Goal: Information Seeking & Learning: Learn about a topic

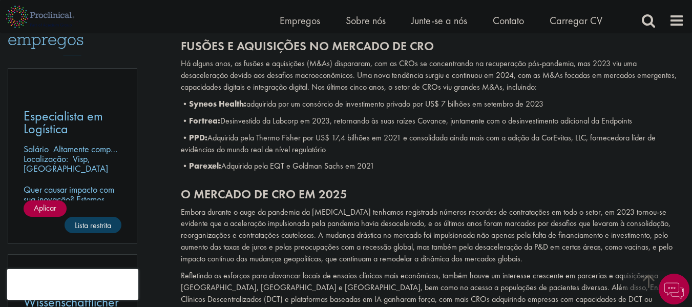
scroll to position [579, 0]
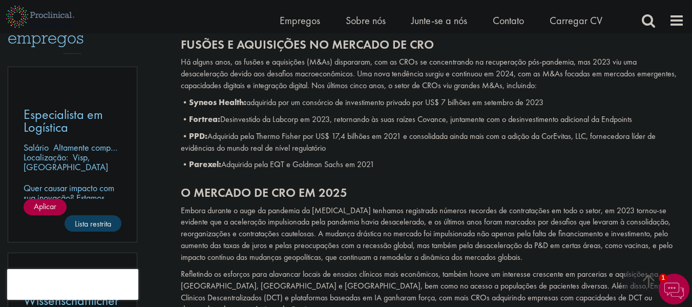
click at [245, 97] on font "Syneos Health:" at bounding box center [217, 102] width 57 height 11
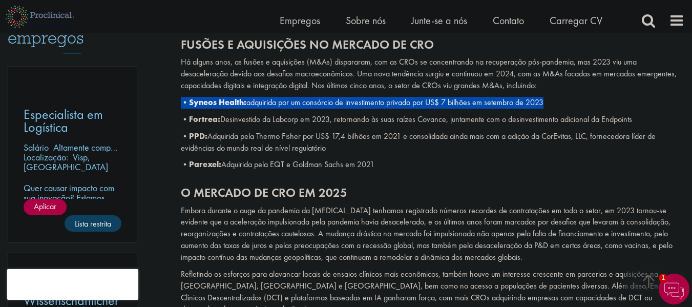
click at [245, 97] on font "Syneos Health:" at bounding box center [217, 102] width 57 height 11
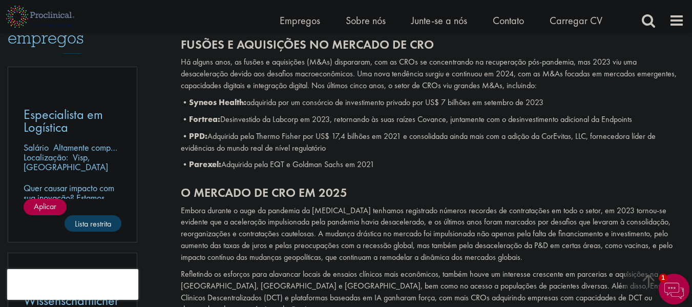
click at [243, 129] on div "Fusões e aquisições no mercado de CRO Há alguns anos, as fusões e aquisições (M…" at bounding box center [432, 102] width 519 height 148
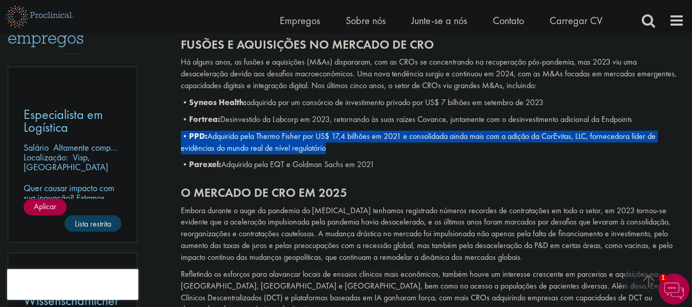
click at [243, 129] on div "Fusões e aquisições no mercado de CRO Há alguns anos, as fusões e aquisições (M…" at bounding box center [432, 102] width 519 height 148
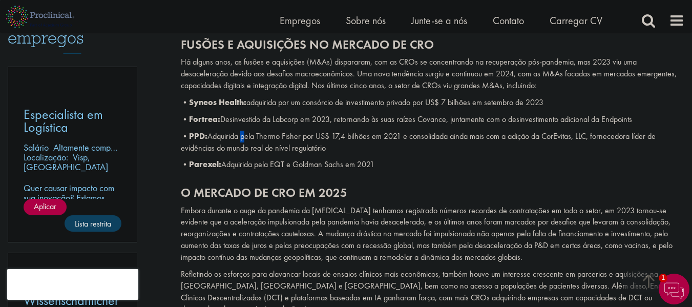
click at [243, 129] on div "Fusões e aquisições no mercado de CRO Há alguns anos, as fusões e aquisições (M…" at bounding box center [432, 102] width 519 height 148
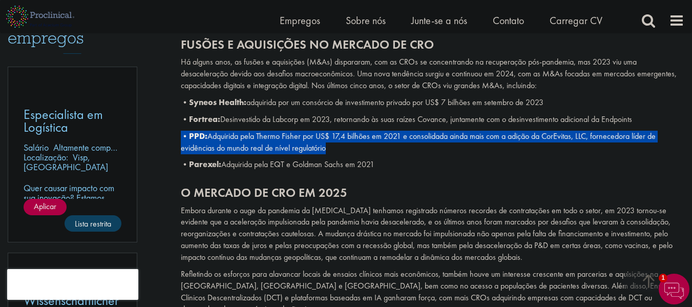
click at [243, 129] on div "Fusões e aquisições no mercado de CRO Há alguns anos, as fusões e aquisições (M…" at bounding box center [432, 102] width 519 height 148
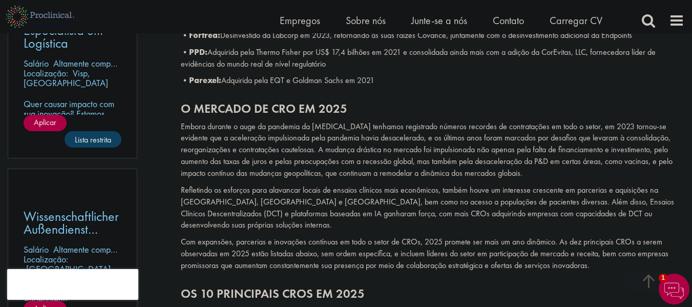
click at [243, 129] on font "Embora durante o auge da pandemia da [MEDICAL_DATA] tenhamos registrado números…" at bounding box center [427, 149] width 492 height 57
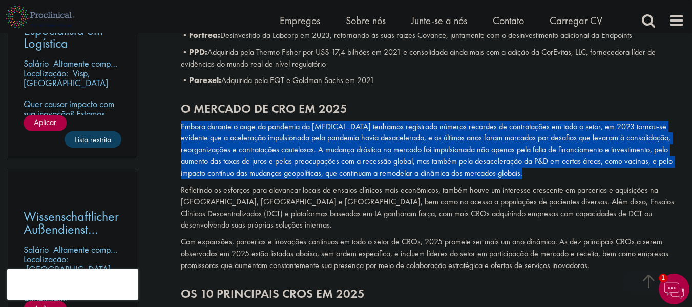
click at [243, 129] on font "Embora durante o auge da pandemia da [MEDICAL_DATA] tenhamos registrado números…" at bounding box center [427, 149] width 492 height 57
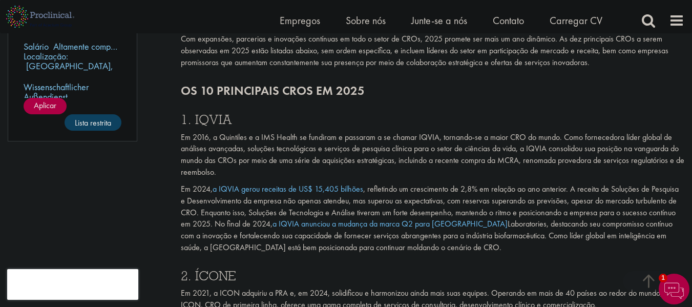
scroll to position [869, 0]
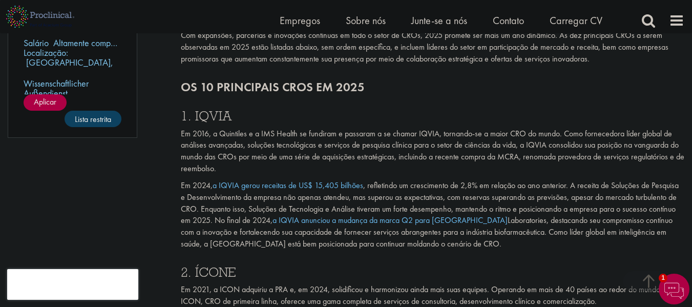
click at [243, 129] on font "Em 2016, a Quintiles e a IMS Health se fundiram e passaram a se chamar IQVIA, t…" at bounding box center [432, 151] width 503 height 46
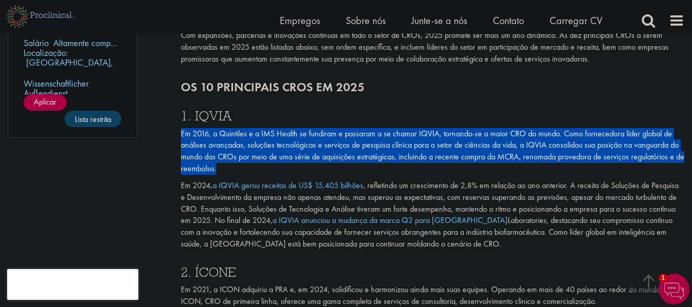
drag, startPoint x: 243, startPoint y: 129, endPoint x: 243, endPoint y: 143, distance: 13.8
click at [243, 143] on font "Em 2016, a Quintiles e a IMS Health se fundiram e passaram a se chamar IQVIA, t…" at bounding box center [432, 151] width 503 height 46
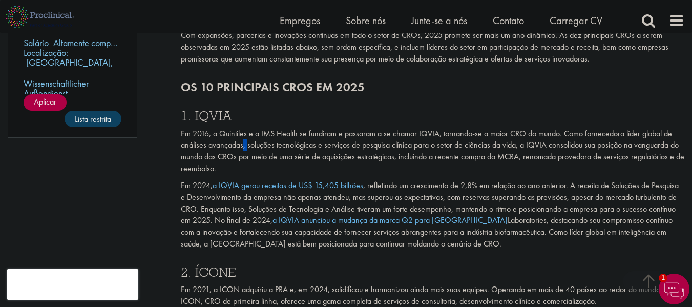
click at [243, 143] on font "Em 2016, a Quintiles e a IMS Health se fundiram e passaram a se chamar IQVIA, t…" at bounding box center [432, 151] width 503 height 46
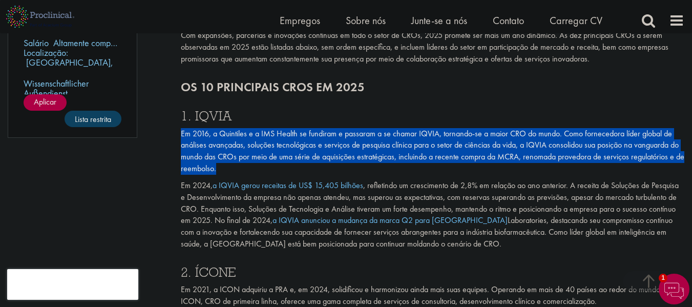
drag, startPoint x: 243, startPoint y: 143, endPoint x: 250, endPoint y: 140, distance: 7.8
click at [250, 140] on font "Em 2016, a Quintiles e a IMS Health se fundiram e passaram a se chamar IQVIA, t…" at bounding box center [432, 151] width 503 height 46
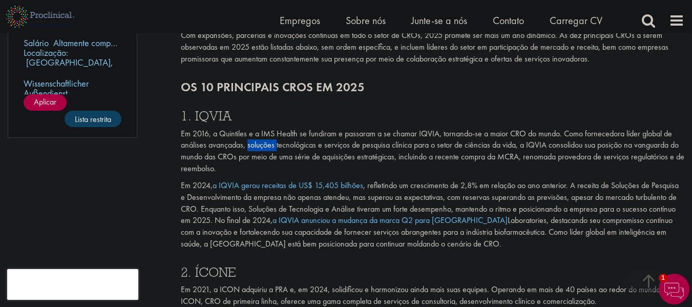
click at [250, 140] on font "Em 2016, a Quintiles e a IMS Health se fundiram e passaram a se chamar IQVIA, t…" at bounding box center [432, 151] width 503 height 46
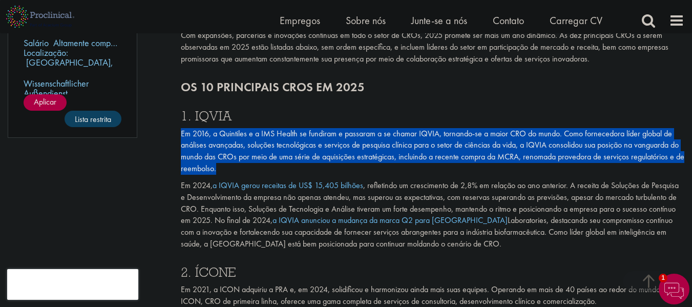
click at [250, 140] on font "Em 2016, a Quintiles e a IMS Health se fundiram e passaram a se chamar IQVIA, t…" at bounding box center [432, 151] width 503 height 46
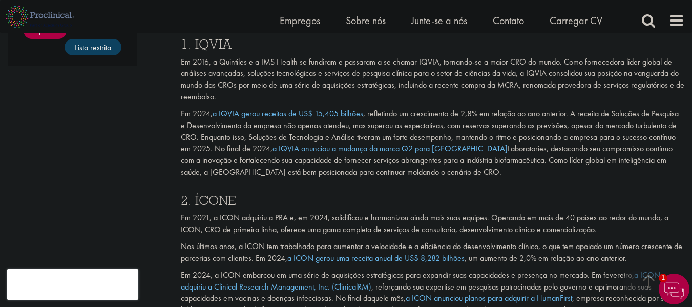
click at [250, 140] on font ", refletindo um crescimento de 2,8% em relação ao ano anterior. A receita de So…" at bounding box center [430, 131] width 498 height 46
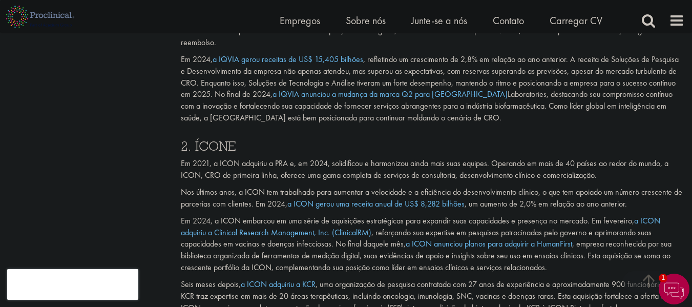
scroll to position [996, 0]
click at [241, 140] on h3 "2. ÍCONE" at bounding box center [432, 145] width 503 height 13
drag, startPoint x: 241, startPoint y: 140, endPoint x: 128, endPoint y: 146, distance: 113.3
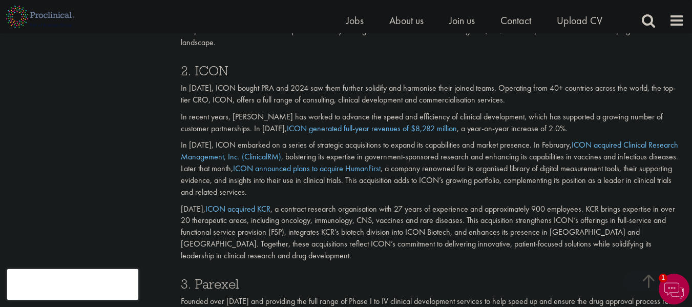
scroll to position [966, 0]
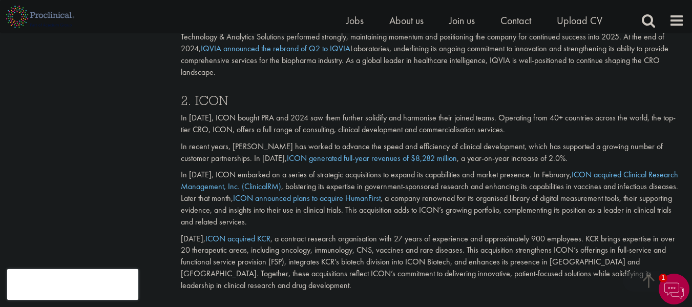
click at [213, 94] on h3 "2. ICON" at bounding box center [432, 100] width 503 height 13
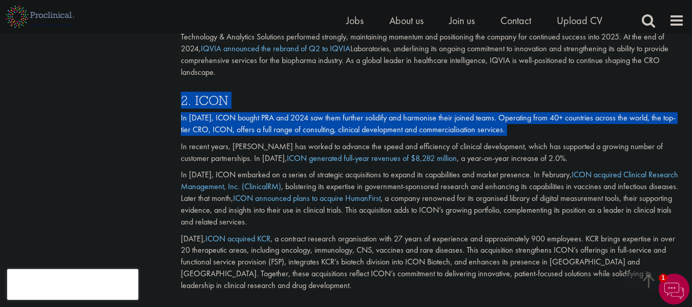
drag, startPoint x: 213, startPoint y: 92, endPoint x: 243, endPoint y: 101, distance: 31.4
click at [243, 101] on div "2. ICON In [DATE], ICON bought PRA and 2024 saw them further solidify and harmo…" at bounding box center [432, 189] width 519 height 213
click at [243, 112] on p "In [DATE], ICON bought PRA and 2024 saw them further solidify and harmonise the…" at bounding box center [432, 124] width 503 height 24
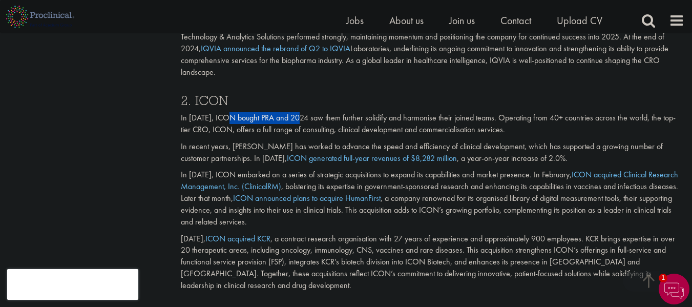
drag, startPoint x: 243, startPoint y: 101, endPoint x: 303, endPoint y: 105, distance: 60.6
click at [303, 112] on p "In [DATE], ICON bought PRA and 2024 saw them further solidify and harmonise the…" at bounding box center [432, 124] width 503 height 24
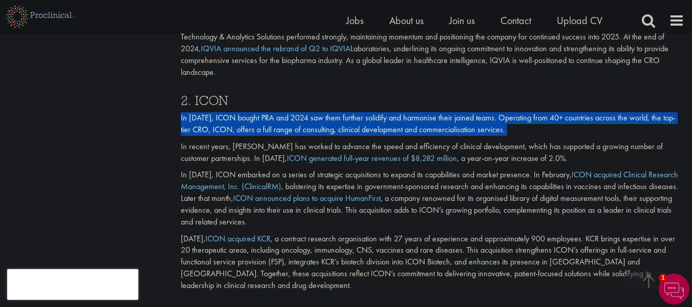
click at [305, 112] on p "In [DATE], ICON bought PRA and 2024 saw them further solidify and harmonise the…" at bounding box center [432, 124] width 503 height 24
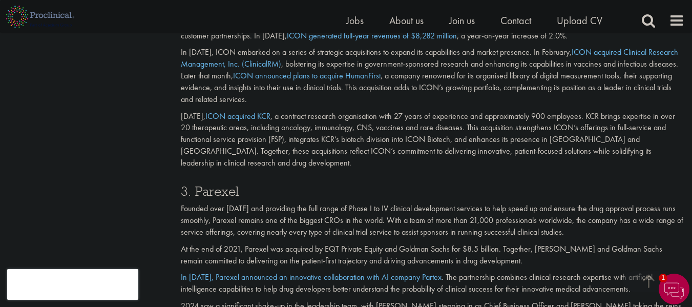
scroll to position [1089, 0]
click at [207, 190] on div "3. Parexel Founded over [DATE] and providing the full range of Phase I to IV cl…" at bounding box center [432, 270] width 519 height 195
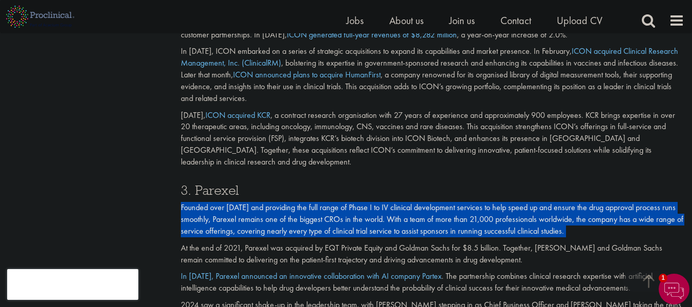
drag, startPoint x: 207, startPoint y: 190, endPoint x: 278, endPoint y: 208, distance: 73.5
click at [278, 208] on div "3. Parexel Founded over [DATE] and providing the full range of Phase I to IV cl…" at bounding box center [432, 270] width 519 height 195
click at [278, 208] on p "Founded over [DATE] and providing the full range of Phase I to IV clinical deve…" at bounding box center [432, 219] width 503 height 35
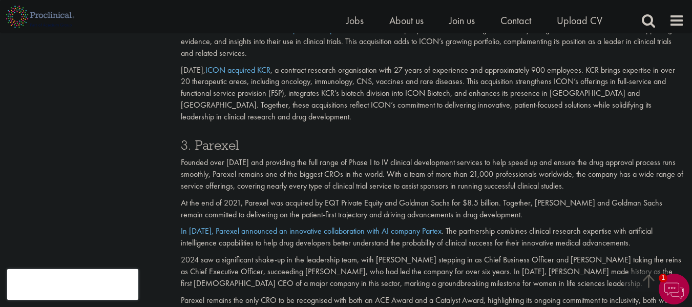
scroll to position [1135, 0]
click at [280, 169] on p "Founded over [DATE] and providing the full range of Phase I to IV clinical deve…" at bounding box center [432, 173] width 503 height 35
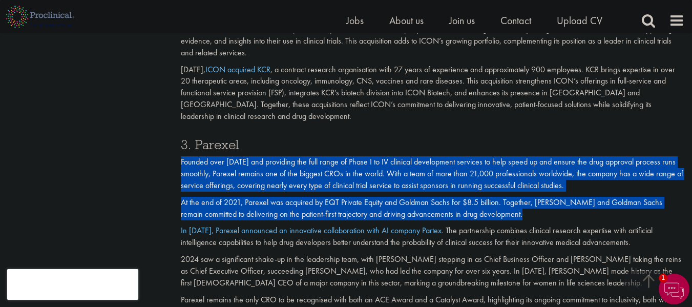
drag, startPoint x: 280, startPoint y: 169, endPoint x: 275, endPoint y: 190, distance: 22.0
click at [275, 190] on div "3. Parexel Founded over [DATE] and providing the full range of Phase I to IV cl…" at bounding box center [432, 225] width 519 height 195
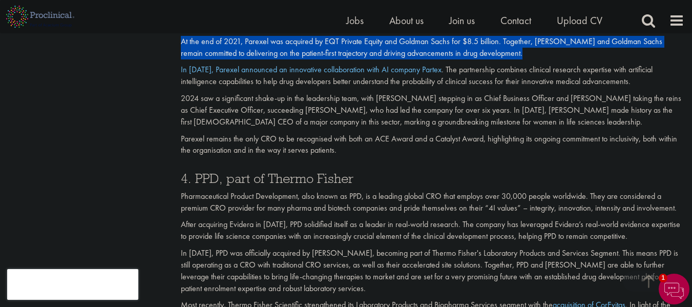
scroll to position [1296, 0]
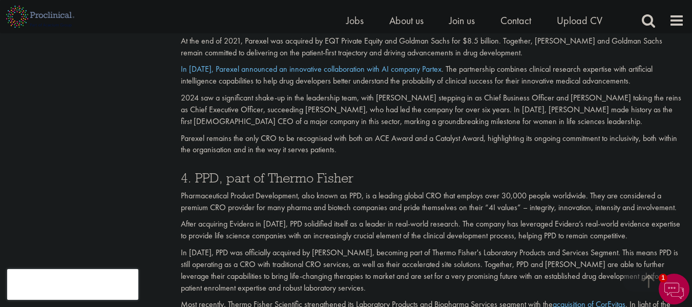
click at [273, 175] on div "4. PPD, part of Thermo Fisher Pharmaceutical Product Development, also known as…" at bounding box center [432, 261] width 519 height 201
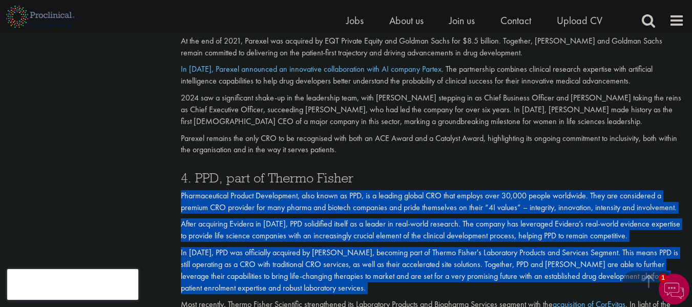
drag, startPoint x: 273, startPoint y: 175, endPoint x: 270, endPoint y: 235, distance: 60.5
click at [270, 235] on div "4. PPD, part of Thermo Fisher Pharmaceutical Product Development, also known as…" at bounding box center [432, 261] width 519 height 201
click at [270, 247] on p "In [DATE], PPD was officially acquired by [PERSON_NAME], becoming part of Therm…" at bounding box center [432, 270] width 503 height 47
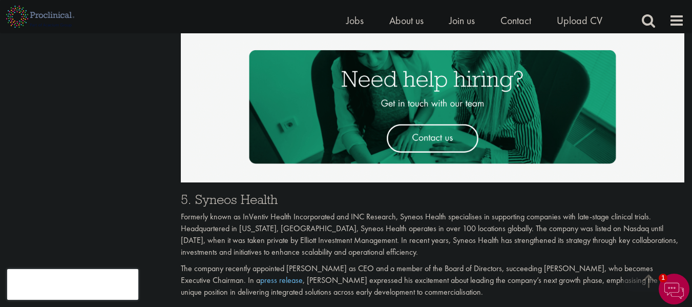
scroll to position [1695, 0]
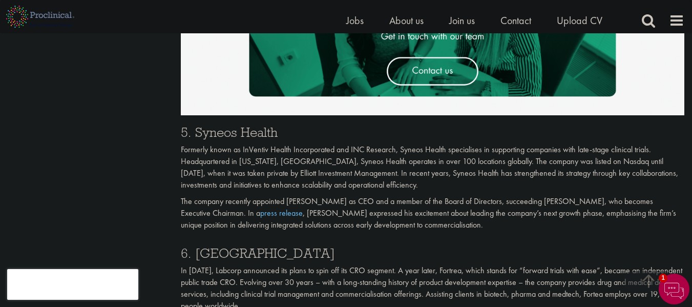
click at [258, 125] on h3 "5. Syneos Health" at bounding box center [432, 131] width 503 height 13
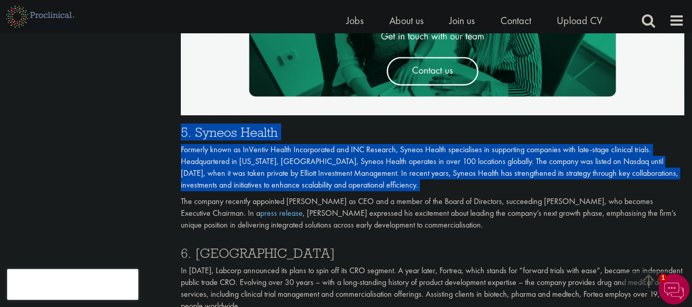
drag, startPoint x: 258, startPoint y: 124, endPoint x: 260, endPoint y: 151, distance: 26.7
click at [260, 151] on div "5. Syneos Health Formerly known as InVentiv Health Incorporated and INC Researc…" at bounding box center [432, 175] width 519 height 121
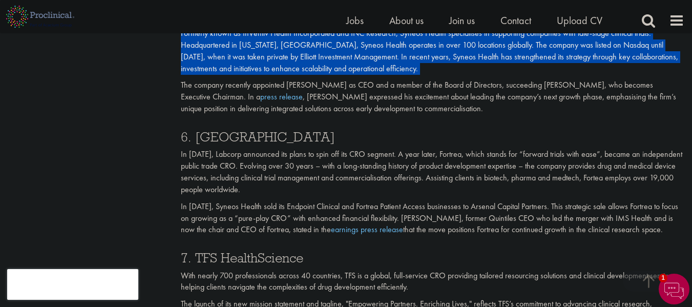
scroll to position [1812, 0]
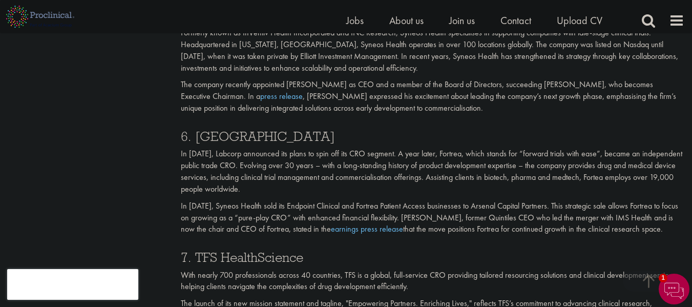
click at [232, 135] on div "6. Fortrea In [DATE], Labcorp announced its plans to spin off its CRO segment. …" at bounding box center [432, 179] width 519 height 121
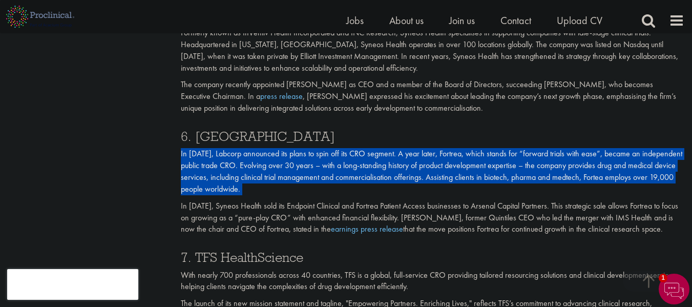
drag, startPoint x: 232, startPoint y: 135, endPoint x: 272, endPoint y: 156, distance: 45.4
click at [272, 156] on div "6. Fortrea In [DATE], Labcorp announced its plans to spin off its CRO segment. …" at bounding box center [432, 179] width 519 height 121
click at [272, 156] on p "In [DATE], Labcorp announced its plans to spin off its CRO segment. A year late…" at bounding box center [432, 171] width 503 height 47
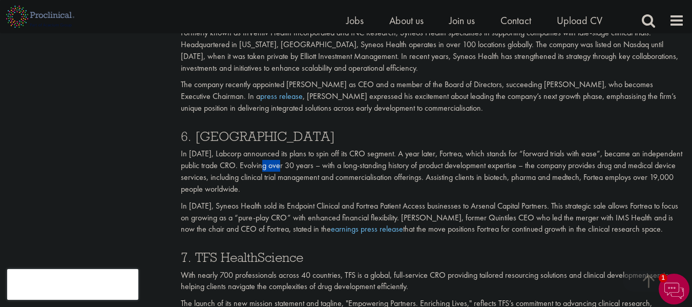
click at [272, 156] on p "In [DATE], Labcorp announced its plans to spin off its CRO segment. A year late…" at bounding box center [432, 171] width 503 height 47
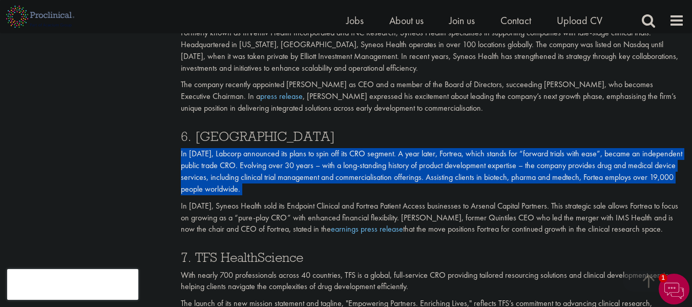
drag, startPoint x: 272, startPoint y: 156, endPoint x: 285, endPoint y: 165, distance: 15.8
click at [285, 165] on p "In [DATE], Labcorp announced its plans to spin off its CRO segment. A year late…" at bounding box center [432, 171] width 503 height 47
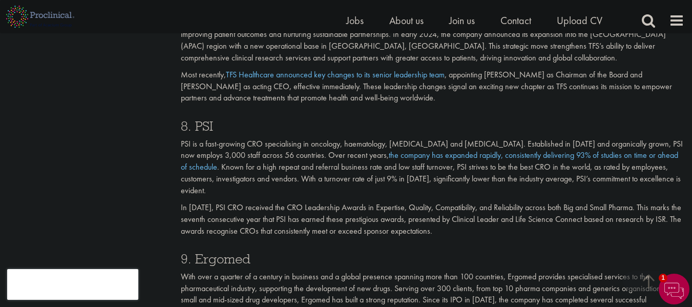
scroll to position [2093, 0]
click at [199, 121] on h3 "8. PSI" at bounding box center [432, 125] width 503 height 13
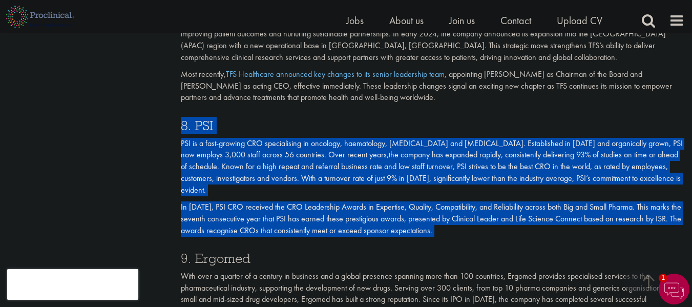
drag, startPoint x: 199, startPoint y: 121, endPoint x: 247, endPoint y: 208, distance: 99.1
click at [247, 208] on div "8. PSI PSI is a fast-growing CRO specialising in oncology, haematology, [MEDICA…" at bounding box center [432, 175] width 519 height 133
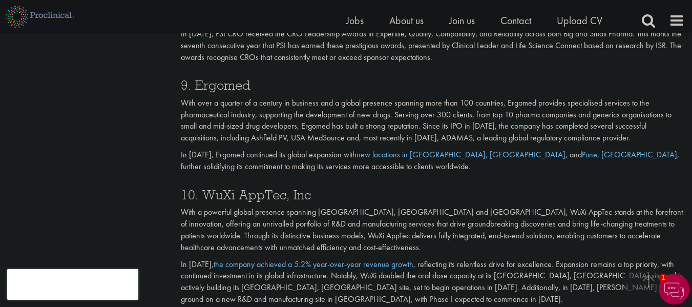
click at [247, 208] on p "With a powerful global presence spanning [GEOGRAPHIC_DATA], [GEOGRAPHIC_DATA] a…" at bounding box center [432, 229] width 503 height 47
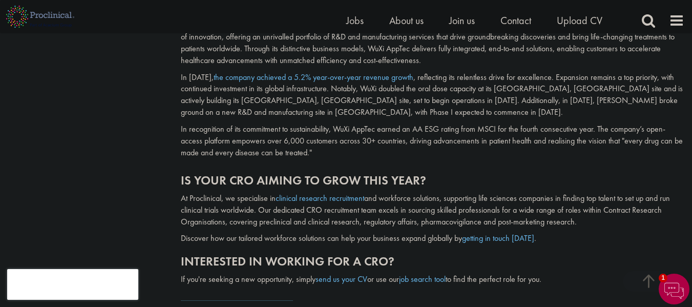
scroll to position [2453, 0]
click at [256, 173] on h2 "Is your CRO aiming to grow this year?" at bounding box center [432, 179] width 503 height 13
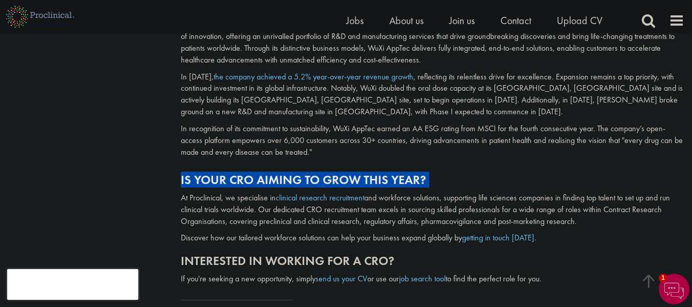
drag, startPoint x: 256, startPoint y: 170, endPoint x: 311, endPoint y: 172, distance: 55.3
click at [311, 173] on h2 "Is your CRO aiming to grow this year?" at bounding box center [432, 179] width 503 height 13
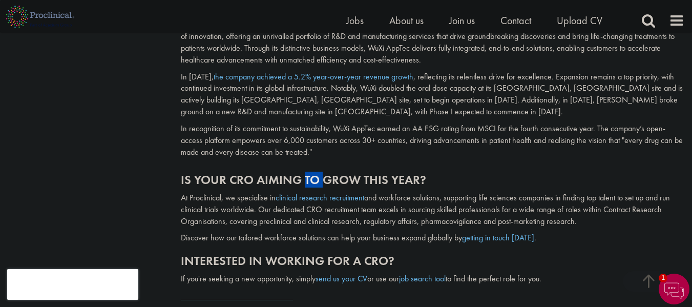
click at [311, 173] on h2 "Is your CRO aiming to grow this year?" at bounding box center [432, 179] width 503 height 13
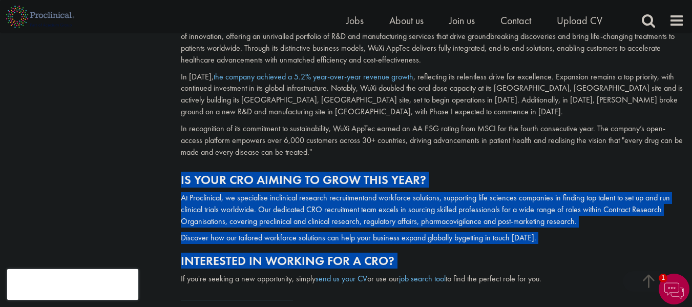
drag, startPoint x: 311, startPoint y: 172, endPoint x: 276, endPoint y: 251, distance: 87.2
click at [276, 251] on div "Is your CRO aiming to grow this year? At [GEOGRAPHIC_DATA], we specialise in cl…" at bounding box center [432, 226] width 519 height 127
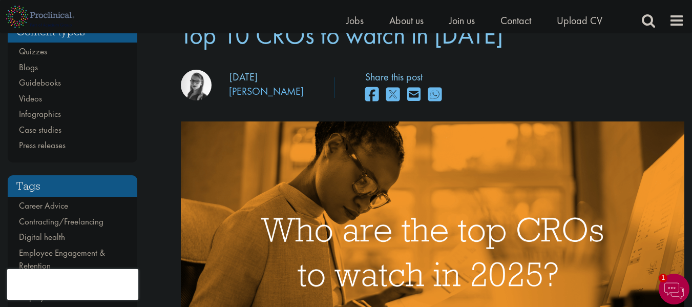
scroll to position [83, 0]
